Goal: Task Accomplishment & Management: Use online tool/utility

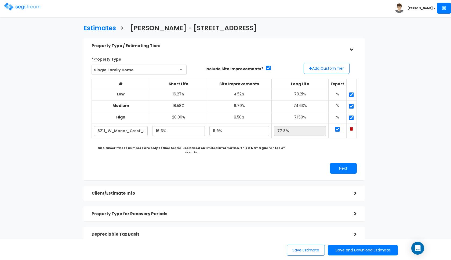
click at [15, 8] on img at bounding box center [23, 7] width 38 height 8
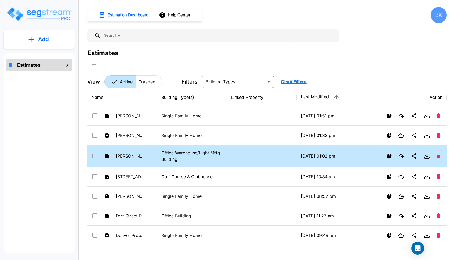
scroll to position [217, 0]
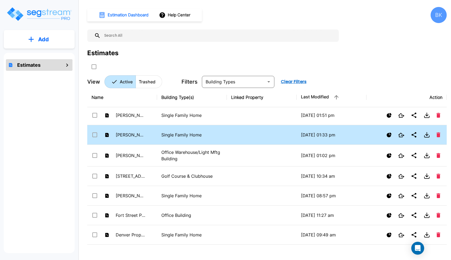
click at [96, 135] on input "select row Nader - 209 Colt Lane" at bounding box center [94, 134] width 5 height 5
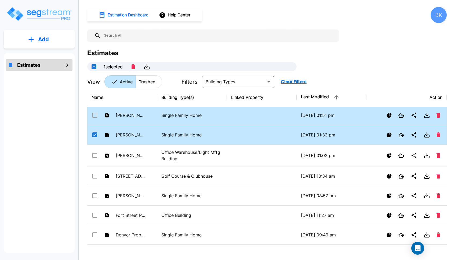
scroll to position [204, 0]
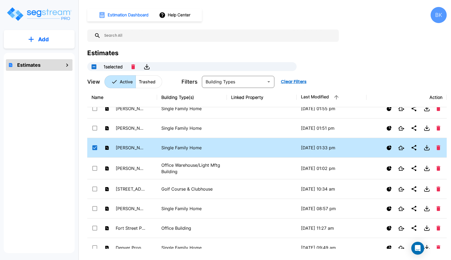
click at [94, 145] on input "select row Nader - 209 Colt Lane" at bounding box center [94, 147] width 5 height 5
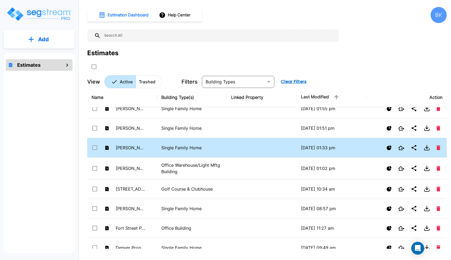
click at [151, 146] on td "Nader - 209 Colt Lane" at bounding box center [122, 148] width 70 height 20
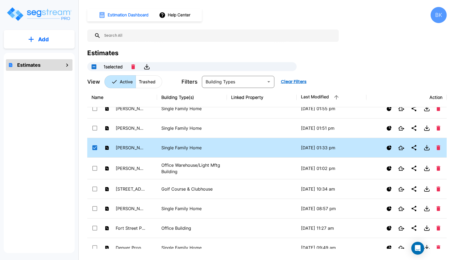
click at [151, 146] on td "[PERSON_NAME] - [STREET_ADDRESS]" at bounding box center [122, 148] width 70 height 20
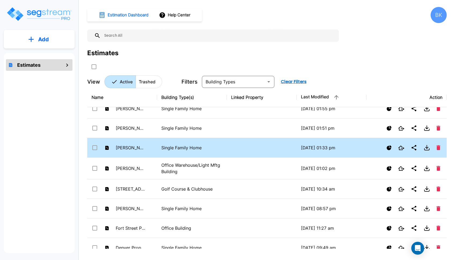
checkbox input "false"
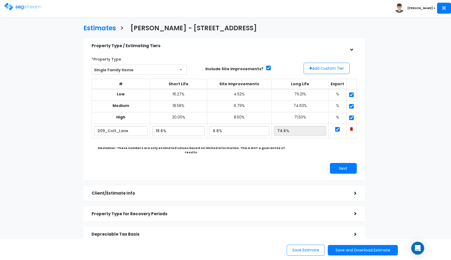
click at [217, 45] on h5 "Property Type / Estimating Tiers" at bounding box center [219, 46] width 254 height 5
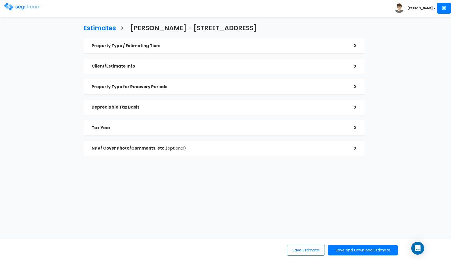
click at [139, 127] on h5 "Tax Year" at bounding box center [219, 128] width 254 height 5
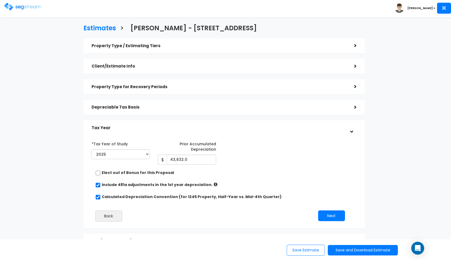
click at [98, 171] on input "checkbox" at bounding box center [97, 173] width 5 height 5
checkbox input "true"
click at [340, 249] on button "Save and Download Estimate" at bounding box center [363, 250] width 70 height 10
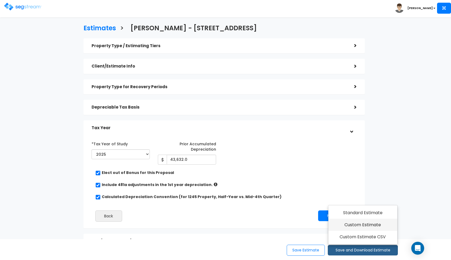
click at [355, 225] on link "Custom Estimate" at bounding box center [362, 225] width 69 height 12
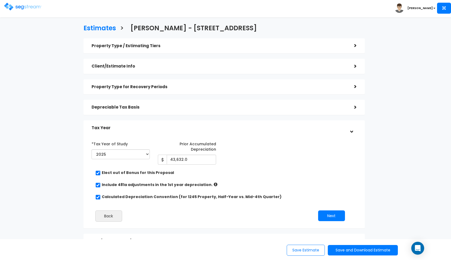
click at [7, 13] on div "Toggle navigation" at bounding box center [36, 4] width 64 height 25
click at [7, 7] on img at bounding box center [23, 7] width 38 height 8
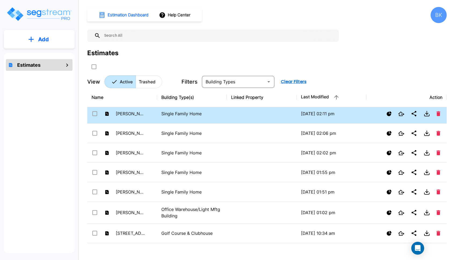
scroll to position [174, 0]
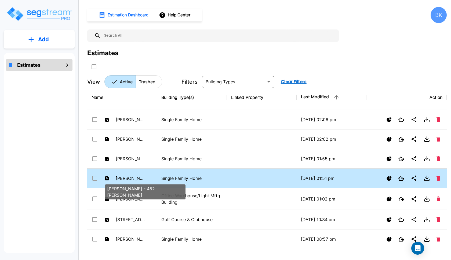
click at [144, 176] on p "Nader - 452 Alta Ridge" at bounding box center [131, 178] width 30 height 6
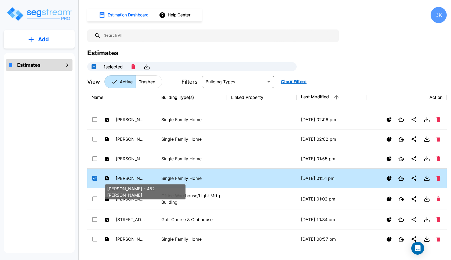
click at [144, 176] on p "[PERSON_NAME] - 452 [PERSON_NAME]" at bounding box center [131, 178] width 30 height 6
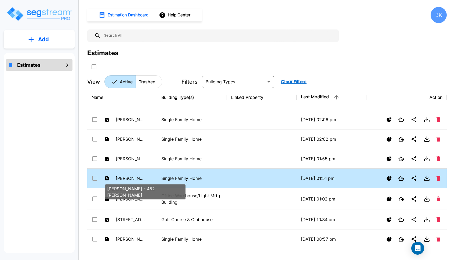
checkbox input "false"
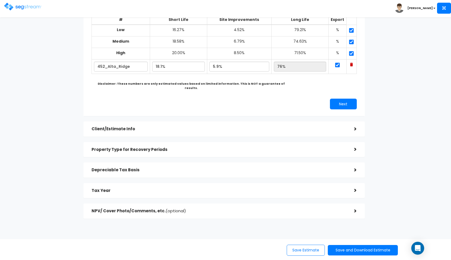
click at [146, 186] on div "Tax Year" at bounding box center [219, 191] width 254 height 10
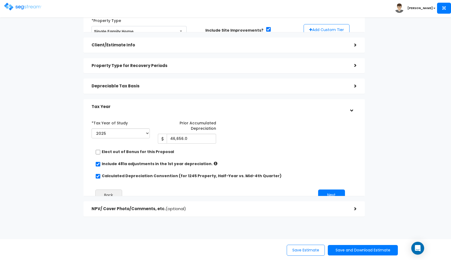
scroll to position [36, 0]
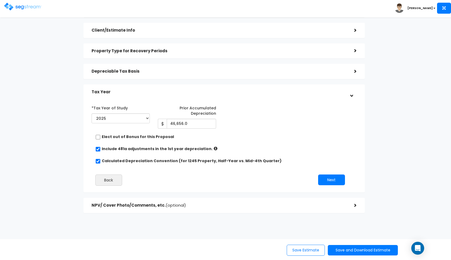
click at [97, 136] on input "checkbox" at bounding box center [97, 137] width 5 height 5
checkbox input "true"
click at [344, 249] on button "Save and Download Estimate" at bounding box center [363, 250] width 70 height 10
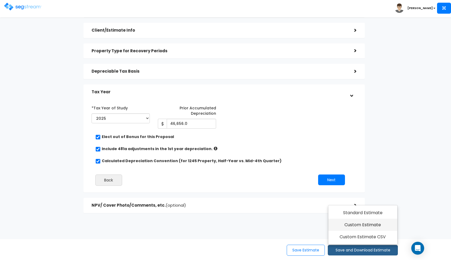
click at [354, 226] on link "Custom Estimate" at bounding box center [362, 225] width 69 height 12
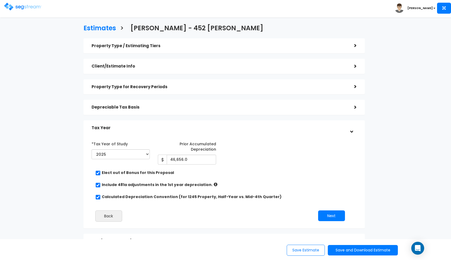
click at [15, 6] on img at bounding box center [23, 7] width 38 height 8
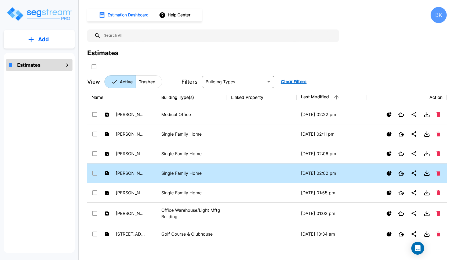
scroll to position [167, 0]
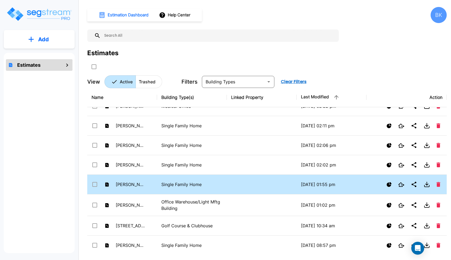
click at [140, 184] on p "[PERSON_NAME] - [STREET_ADDRESS]" at bounding box center [131, 184] width 30 height 6
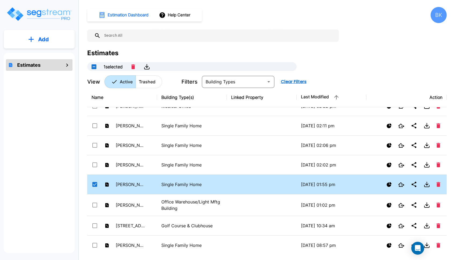
click at [148, 183] on td "Nader - 2126 Ridgecliff Dr" at bounding box center [122, 185] width 70 height 20
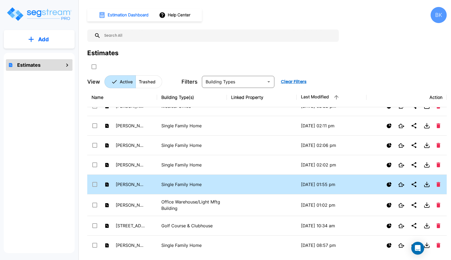
click at [148, 183] on td "Nader - 2126 Ridgecliff Dr" at bounding box center [122, 185] width 70 height 20
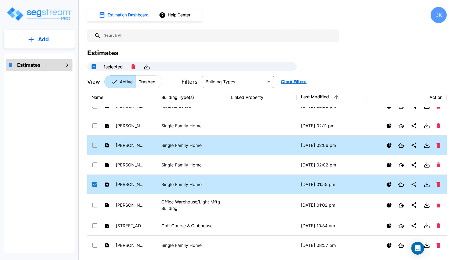
checkbox input "true"
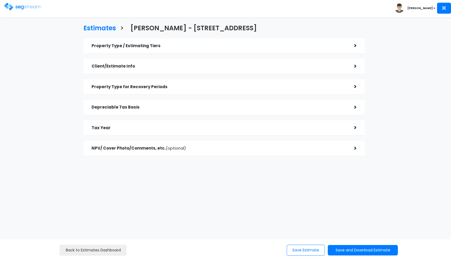
checkbox input "true"
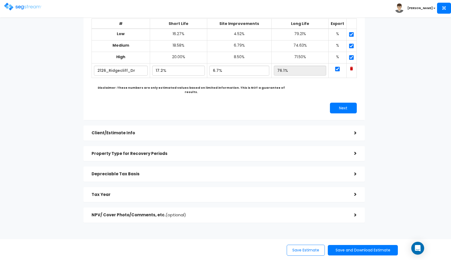
click at [161, 190] on div "Tax Year" at bounding box center [219, 195] width 254 height 10
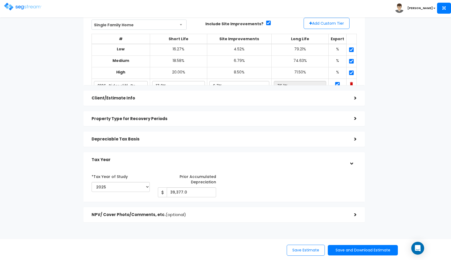
scroll to position [36, 0]
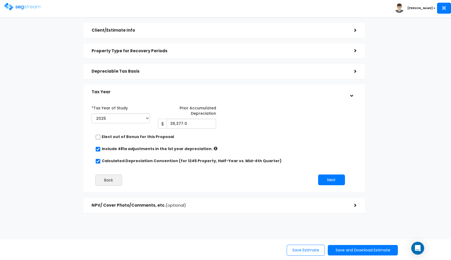
click at [98, 137] on input "checkbox" at bounding box center [97, 137] width 5 height 5
checkbox input "true"
click at [362, 249] on button "Save and Download Estimate" at bounding box center [363, 250] width 70 height 10
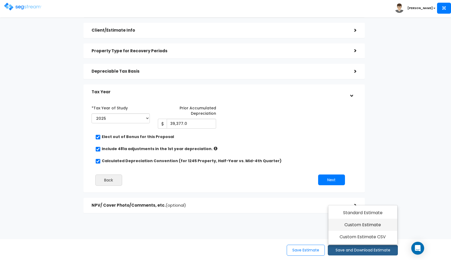
click at [373, 225] on link "Custom Estimate" at bounding box center [362, 225] width 69 height 12
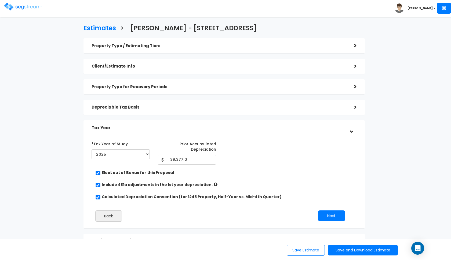
click at [15, 5] on img at bounding box center [23, 7] width 38 height 8
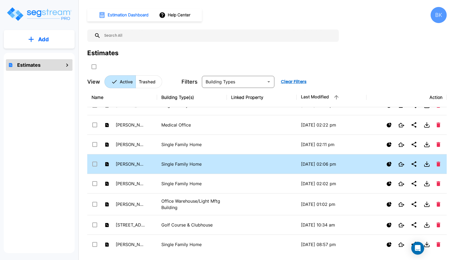
scroll to position [169, 0]
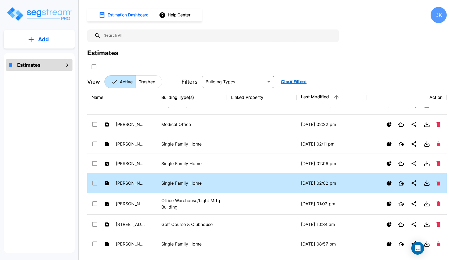
click at [174, 181] on p "Single Family Home" at bounding box center [191, 183] width 61 height 6
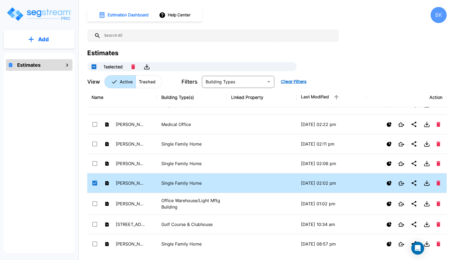
click at [174, 181] on p "Single Family Home" at bounding box center [191, 183] width 61 height 6
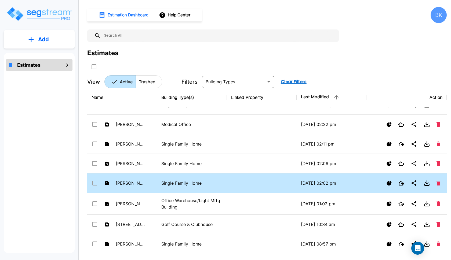
checkbox input "false"
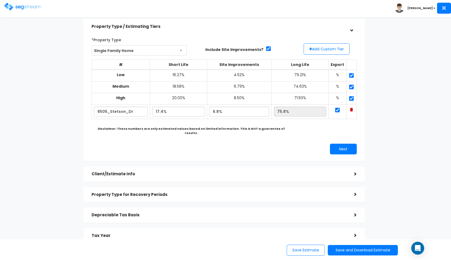
click at [151, 213] on h5 "Depreciable Tax Basis" at bounding box center [219, 215] width 254 height 5
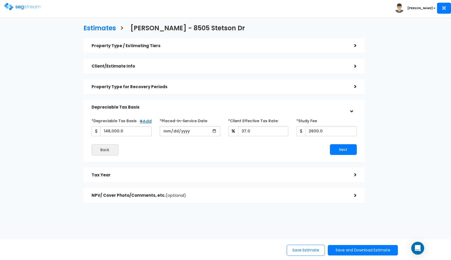
click at [146, 175] on h5 "Tax Year" at bounding box center [219, 175] width 254 height 5
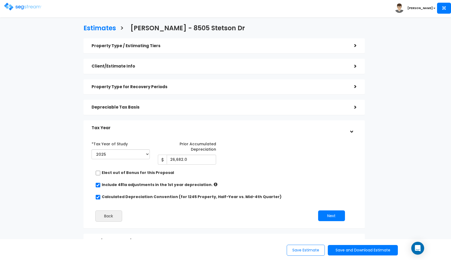
click at [97, 171] on input "checkbox" at bounding box center [97, 173] width 5 height 5
checkbox input "true"
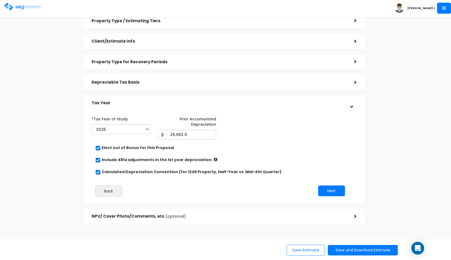
scroll to position [36, 0]
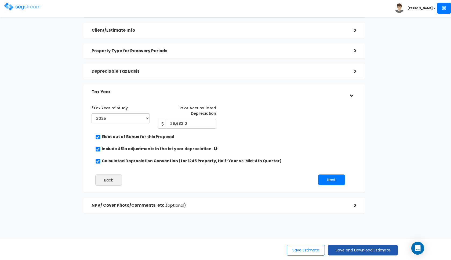
click at [338, 247] on button "Save and Download Estimate" at bounding box center [363, 250] width 70 height 10
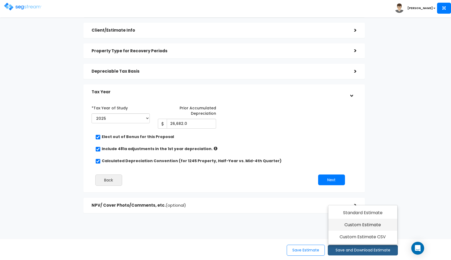
click at [357, 229] on link "Custom Estimate" at bounding box center [362, 225] width 69 height 12
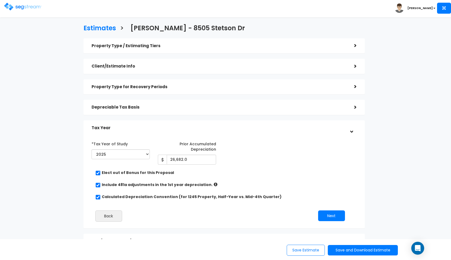
click at [22, 6] on img at bounding box center [23, 7] width 38 height 8
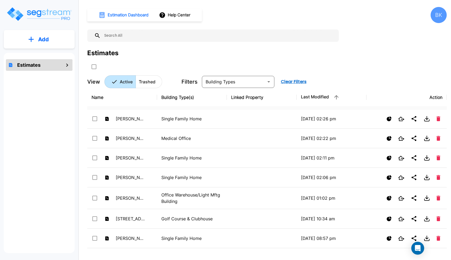
scroll to position [178, 0]
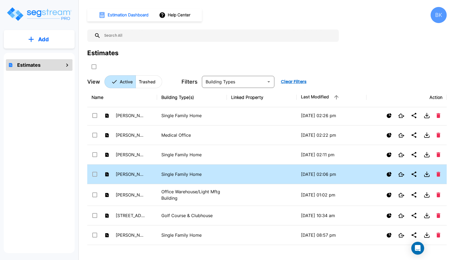
click at [150, 171] on td "[PERSON_NAME] - [STREET_ADDRESS]" at bounding box center [122, 175] width 70 height 20
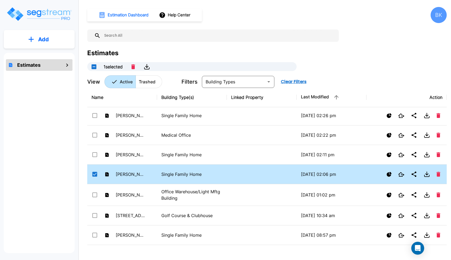
click at [150, 171] on td "[PERSON_NAME] - [STREET_ADDRESS]" at bounding box center [122, 175] width 70 height 20
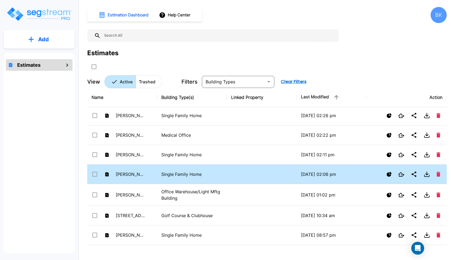
checkbox input "false"
click at [150, 171] on td "[PERSON_NAME] - [STREET_ADDRESS]" at bounding box center [122, 175] width 70 height 20
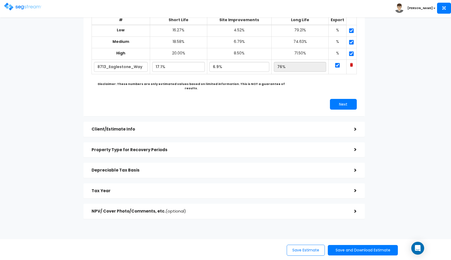
click at [158, 189] on h5 "Tax Year" at bounding box center [219, 191] width 254 height 5
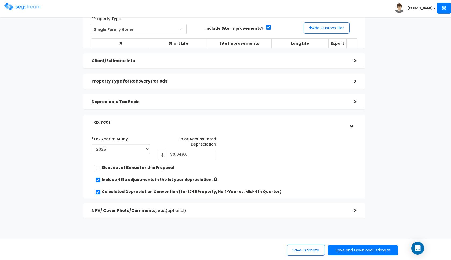
scroll to position [36, 0]
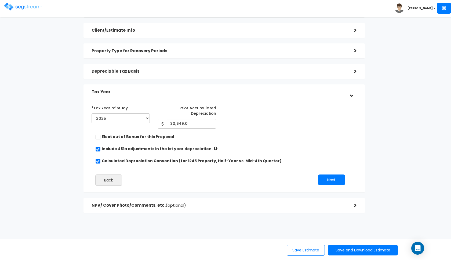
click at [99, 139] on input "checkbox" at bounding box center [97, 137] width 5 height 5
checkbox input "true"
click at [334, 253] on button "Save and Download Estimate" at bounding box center [363, 250] width 70 height 10
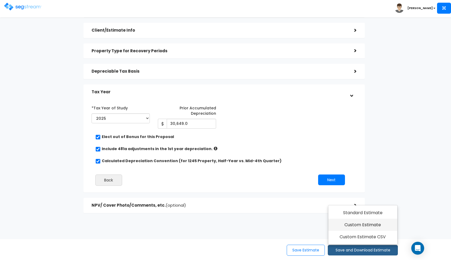
click at [352, 228] on link "Custom Estimate" at bounding box center [362, 225] width 69 height 12
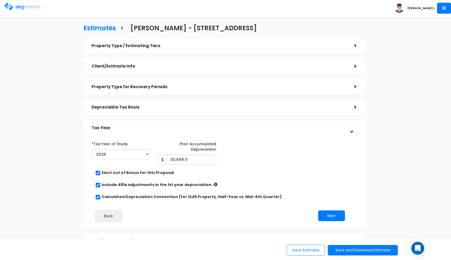
click at [31, 5] on img at bounding box center [23, 7] width 38 height 8
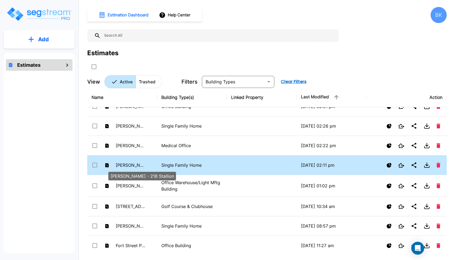
scroll to position [185, 0]
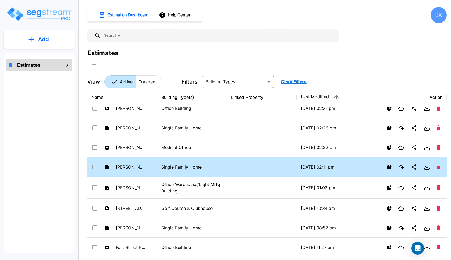
click at [149, 167] on td "[PERSON_NAME] - 218 Stallion" at bounding box center [122, 168] width 70 height 20
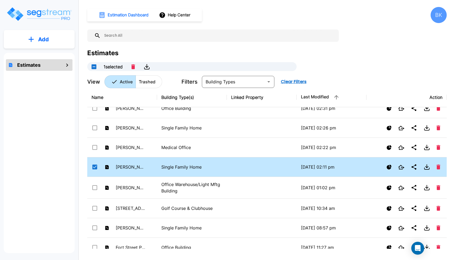
click at [149, 167] on td "[PERSON_NAME] - 218 Stallion" at bounding box center [122, 168] width 70 height 20
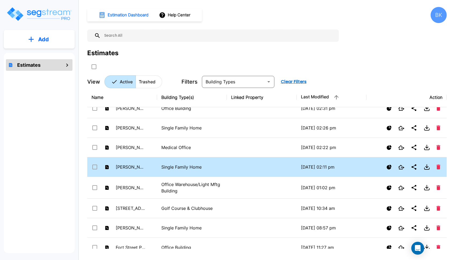
checkbox input "false"
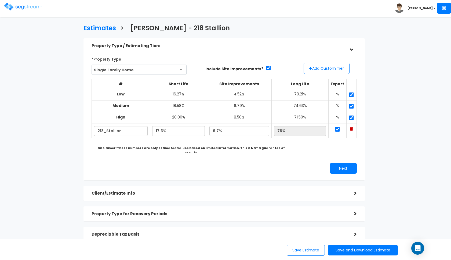
scroll to position [64, 0]
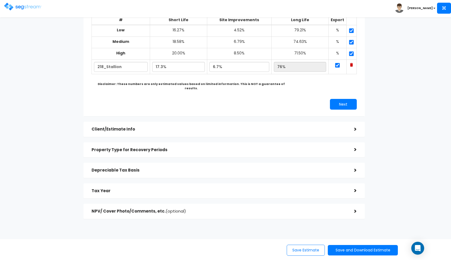
click at [123, 188] on div "Tax Year" at bounding box center [219, 191] width 254 height 10
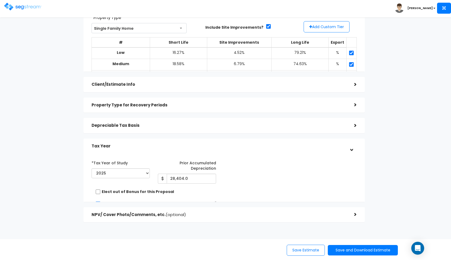
scroll to position [36, 0]
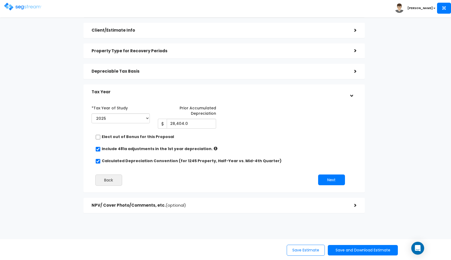
click at [99, 138] on input "checkbox" at bounding box center [97, 137] width 5 height 5
checkbox input "true"
click at [342, 249] on button "Save and Download Estimate" at bounding box center [363, 250] width 70 height 10
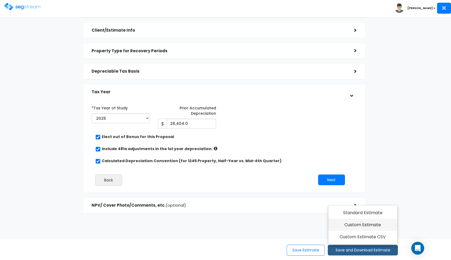
click at [362, 228] on link "Custom Estimate" at bounding box center [362, 225] width 69 height 12
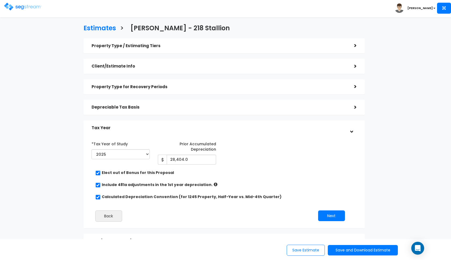
click at [23, 5] on img at bounding box center [23, 7] width 38 height 8
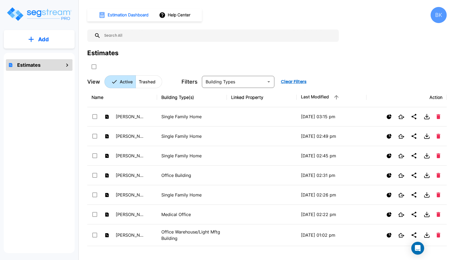
scroll to position [153, 0]
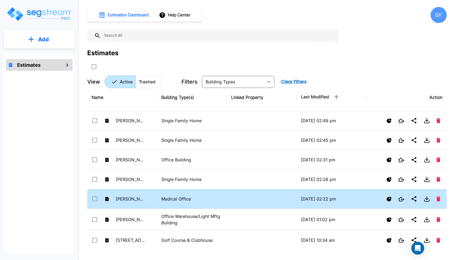
click at [157, 201] on td "Medical Office" at bounding box center [192, 199] width 70 height 20
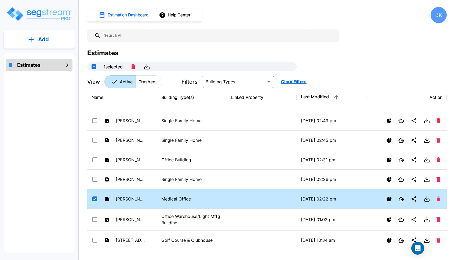
click at [157, 201] on td "Medical Office" at bounding box center [192, 199] width 70 height 20
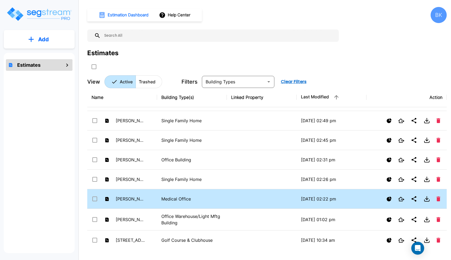
checkbox input "false"
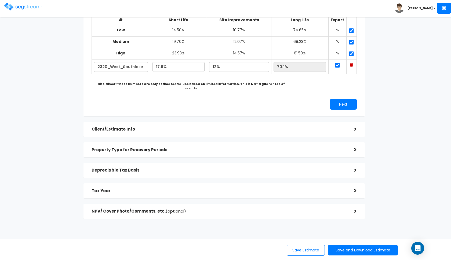
click at [145, 187] on div "Tax Year" at bounding box center [219, 191] width 254 height 10
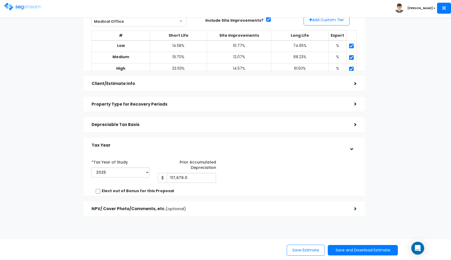
scroll to position [36, 0]
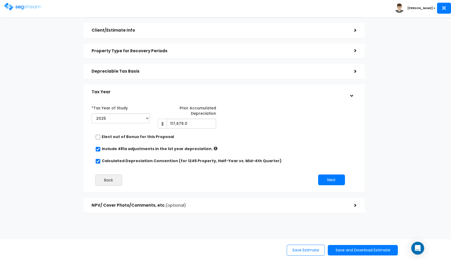
click at [97, 135] on input "checkbox" at bounding box center [97, 137] width 5 height 5
checkbox input "true"
click at [342, 248] on button "Save and Download Estimate" at bounding box center [363, 250] width 70 height 10
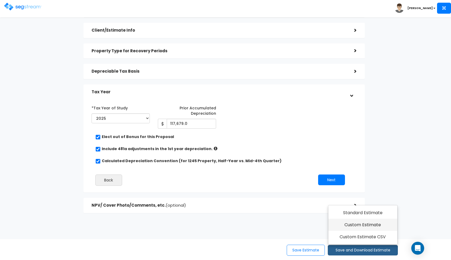
click at [350, 227] on link "Custom Estimate" at bounding box center [362, 225] width 69 height 12
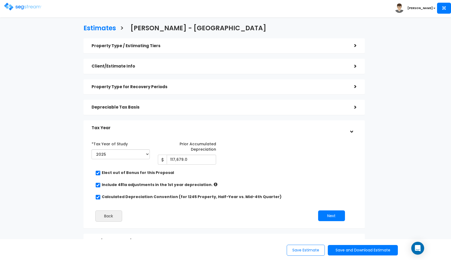
click at [19, 6] on img at bounding box center [23, 7] width 38 height 8
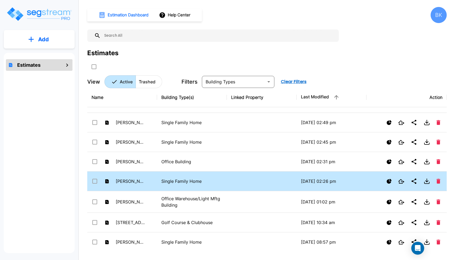
scroll to position [171, 0]
click at [148, 180] on td "[PERSON_NAME] - 1802 Teton Dr" at bounding box center [122, 181] width 70 height 20
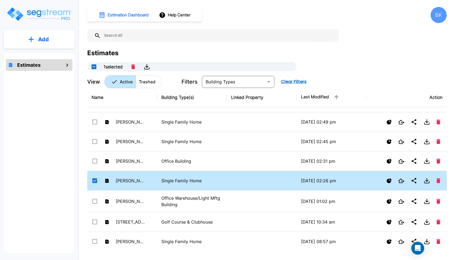
checkbox input "true"
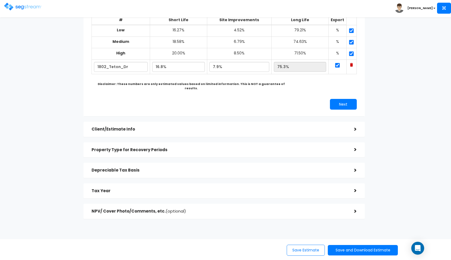
click at [159, 189] on h5 "Tax Year" at bounding box center [219, 191] width 254 height 5
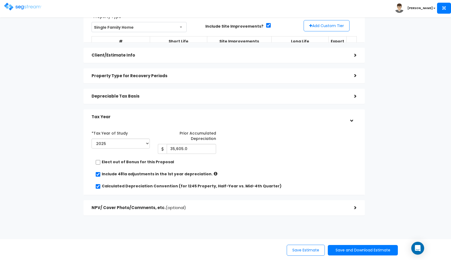
scroll to position [36, 0]
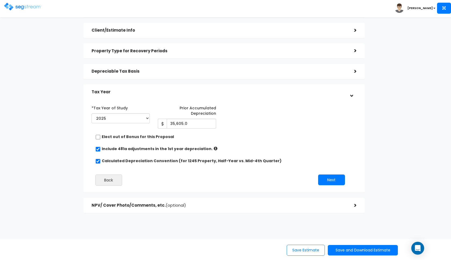
click at [98, 136] on input "checkbox" at bounding box center [97, 137] width 5 height 5
checkbox input "true"
click at [339, 252] on button "Save and Download Estimate" at bounding box center [363, 250] width 70 height 10
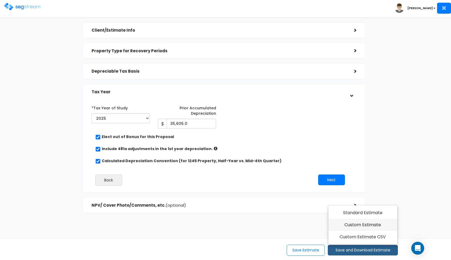
click at [354, 228] on link "Custom Estimate" at bounding box center [362, 225] width 69 height 12
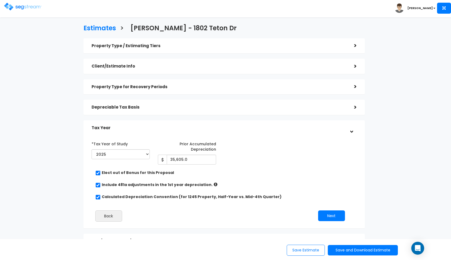
click at [22, 9] on img at bounding box center [23, 7] width 38 height 8
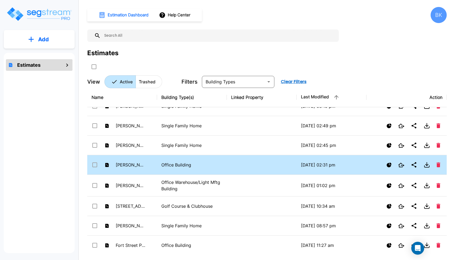
scroll to position [183, 0]
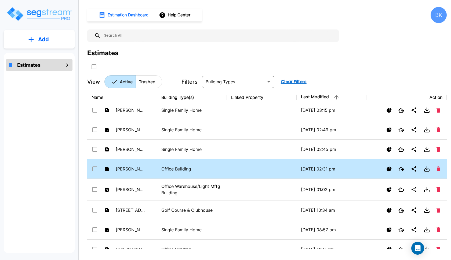
click at [150, 165] on td "[PERSON_NAME] - [STREET_ADDRESS]" at bounding box center [122, 169] width 70 height 20
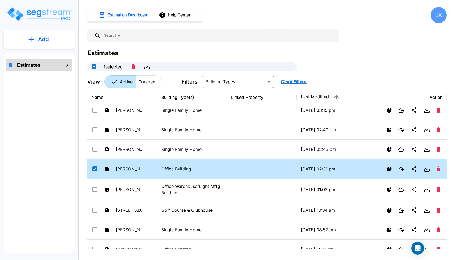
click at [150, 165] on td "[PERSON_NAME] - [STREET_ADDRESS]" at bounding box center [122, 169] width 70 height 20
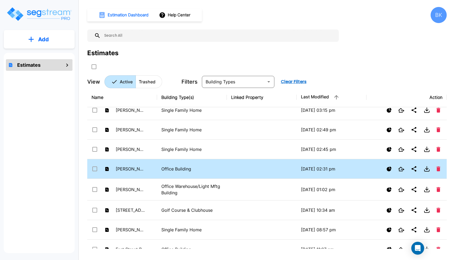
checkbox input "false"
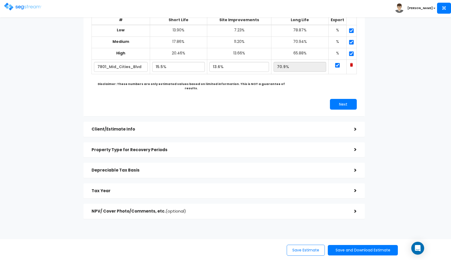
click at [144, 187] on div "Tax Year" at bounding box center [219, 191] width 254 height 10
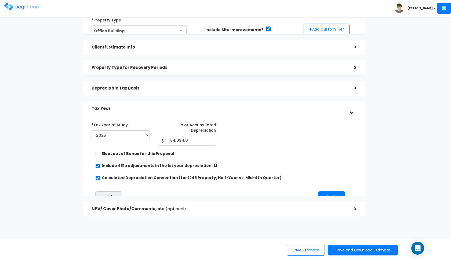
scroll to position [36, 0]
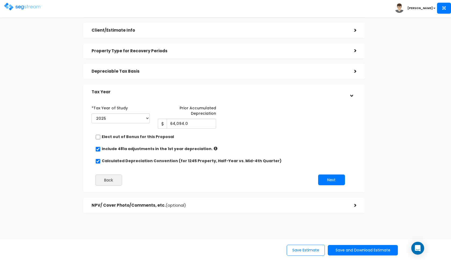
click at [97, 135] on input "checkbox" at bounding box center [97, 137] width 5 height 5
checkbox input "true"
click at [358, 251] on button "Save and Download Estimate" at bounding box center [363, 250] width 70 height 10
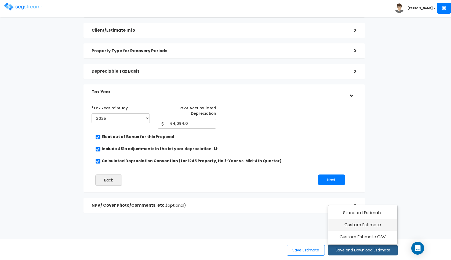
click at [359, 228] on link "Custom Estimate" at bounding box center [362, 225] width 69 height 12
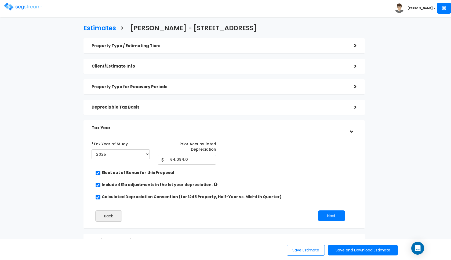
click at [24, 8] on img at bounding box center [23, 7] width 38 height 8
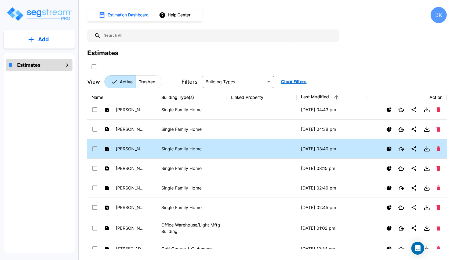
scroll to position [145, 0]
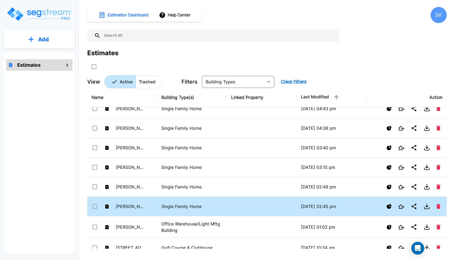
click at [158, 206] on td "Single Family Home" at bounding box center [192, 207] width 70 height 20
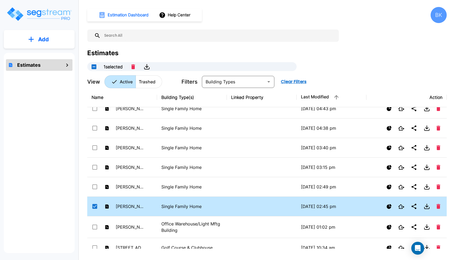
click at [158, 206] on td "Single Family Home" at bounding box center [192, 207] width 70 height 20
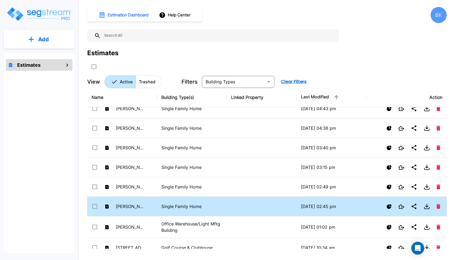
checkbox input "false"
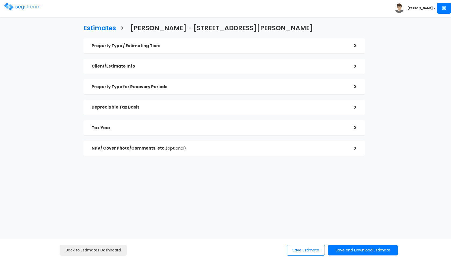
checkbox input "true"
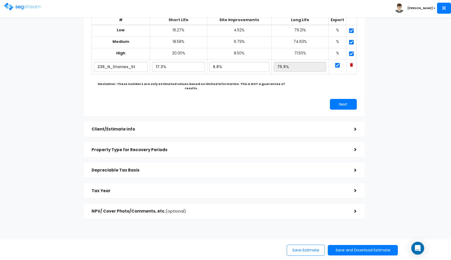
click at [119, 184] on div "Tax Year >" at bounding box center [223, 191] width 281 height 15
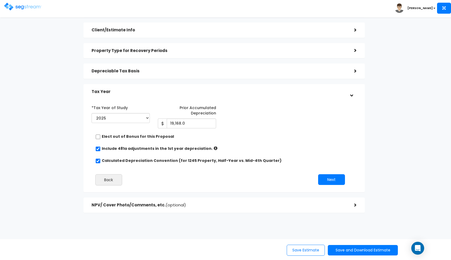
scroll to position [36, 0]
click at [99, 136] on input "checkbox" at bounding box center [97, 137] width 5 height 5
checkbox input "true"
click at [351, 254] on button "Save and Download Estimate" at bounding box center [363, 250] width 70 height 10
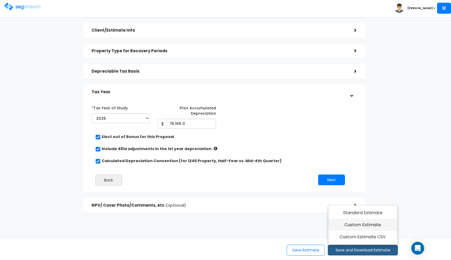
click at [348, 227] on link "Custom Estimate" at bounding box center [362, 225] width 69 height 12
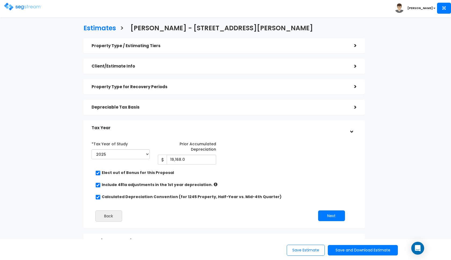
click at [20, 9] on img at bounding box center [23, 7] width 38 height 8
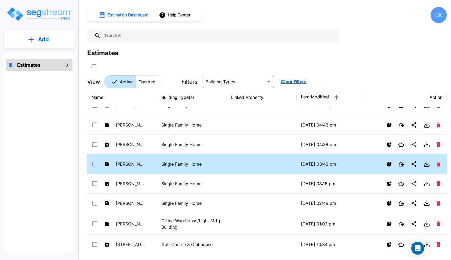
scroll to position [151, 0]
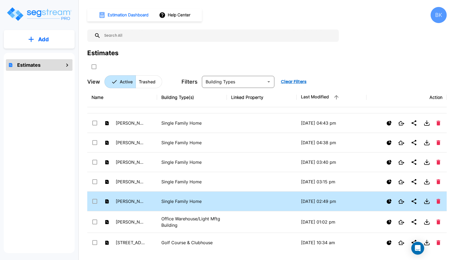
click at [154, 200] on td "[PERSON_NAME] - [STREET_ADDRESS]" at bounding box center [122, 202] width 70 height 20
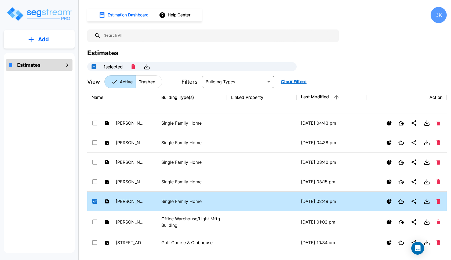
click at [154, 200] on td "[PERSON_NAME] - [STREET_ADDRESS]" at bounding box center [122, 202] width 70 height 20
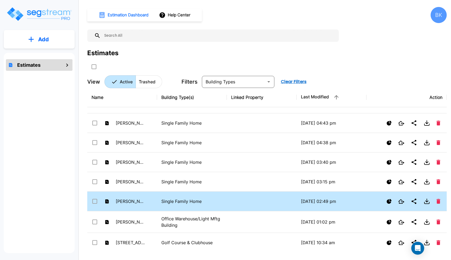
checkbox input "false"
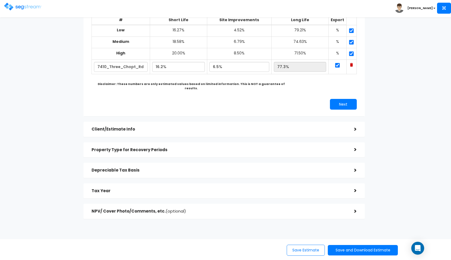
click at [132, 189] on h5 "Tax Year" at bounding box center [219, 191] width 254 height 5
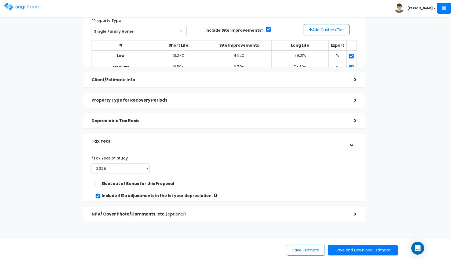
scroll to position [33, 0]
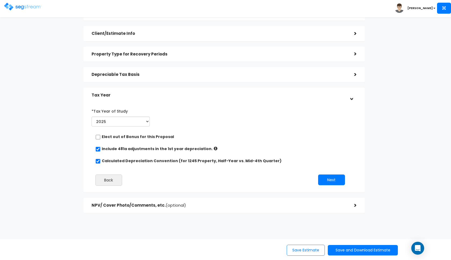
click at [98, 135] on input "checkbox" at bounding box center [97, 137] width 5 height 5
checkbox input "true"
click at [347, 255] on button "Save and Download Estimate" at bounding box center [363, 250] width 70 height 10
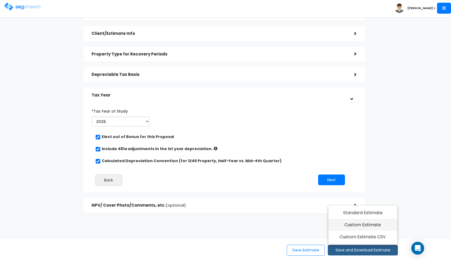
click at [352, 223] on link "Custom Estimate" at bounding box center [362, 225] width 69 height 12
